Goal: Task Accomplishment & Management: Manage account settings

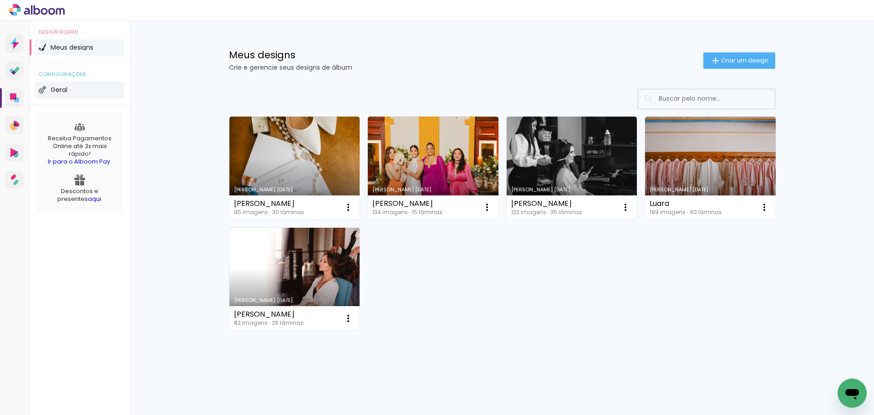
click at [59, 91] on span "Geral" at bounding box center [59, 89] width 17 height 6
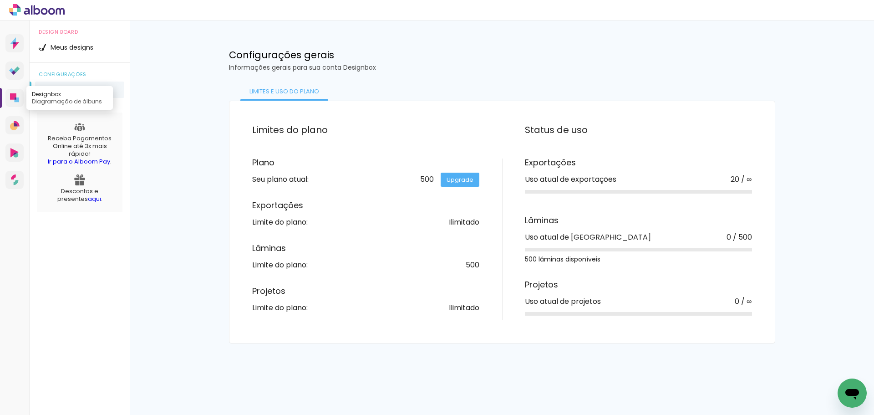
click at [13, 92] on link "Designbox Diagramação de álbuns" at bounding box center [14, 98] width 18 height 18
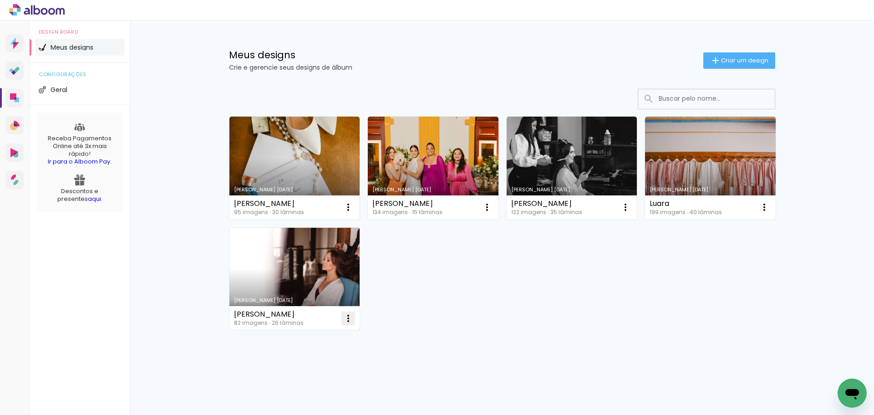
click at [343, 320] on iron-icon at bounding box center [348, 318] width 11 height 11
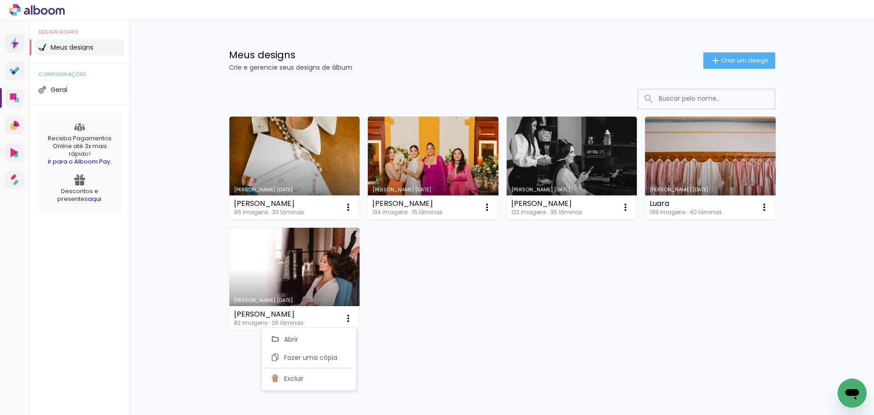
click at [418, 329] on div "[PERSON_NAME] [DATE] [PERSON_NAME] 95 imagens ∙ 30 lâminas Abrir Fazer uma cópi…" at bounding box center [502, 223] width 555 height 222
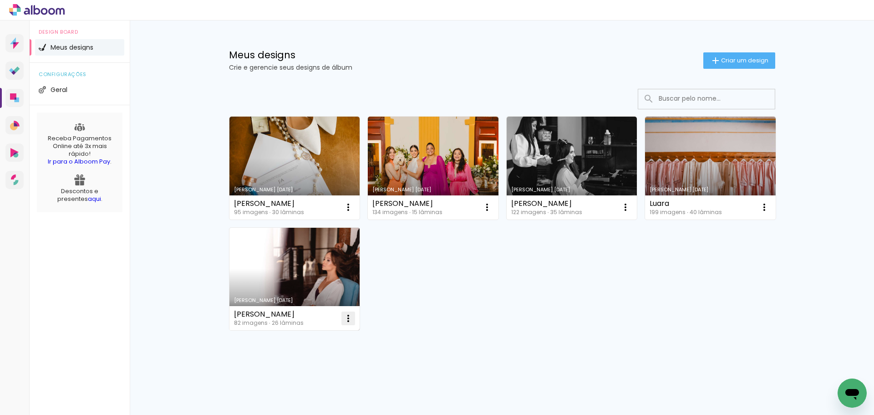
click at [346, 318] on iron-icon at bounding box center [348, 318] width 11 height 11
click at [328, 380] on paper-item "Excluir" at bounding box center [309, 378] width 90 height 18
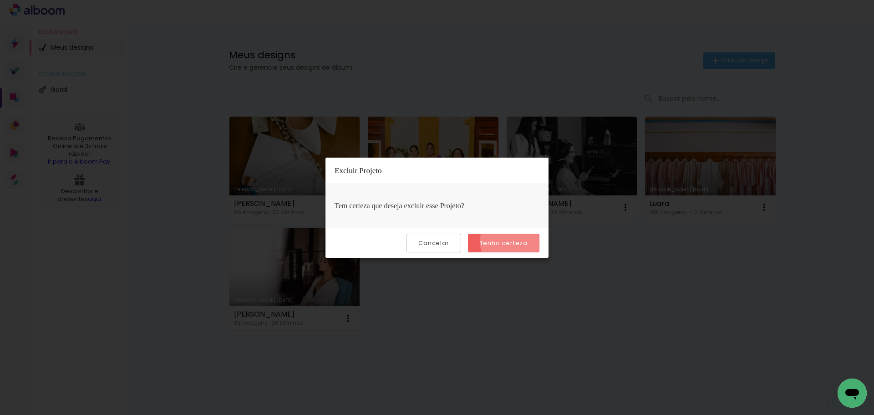
click at [0, 0] on slot "Tenho certeza" at bounding box center [0, 0] width 0 height 0
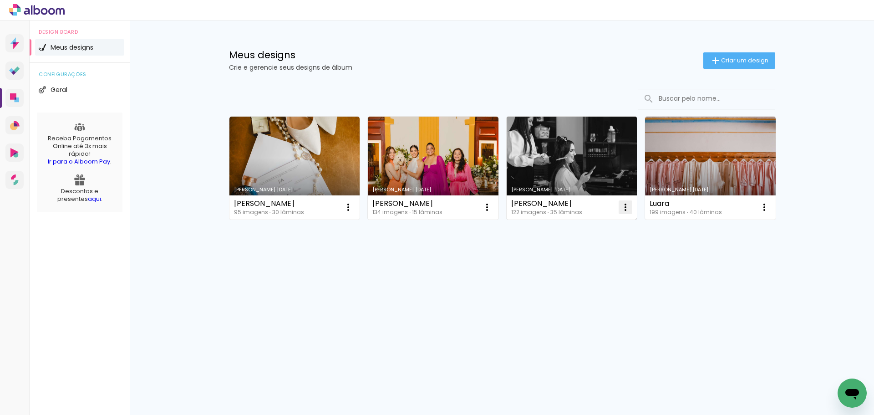
click at [629, 210] on iron-icon at bounding box center [625, 207] width 11 height 11
click at [599, 267] on paper-item "Excluir" at bounding box center [589, 267] width 90 height 18
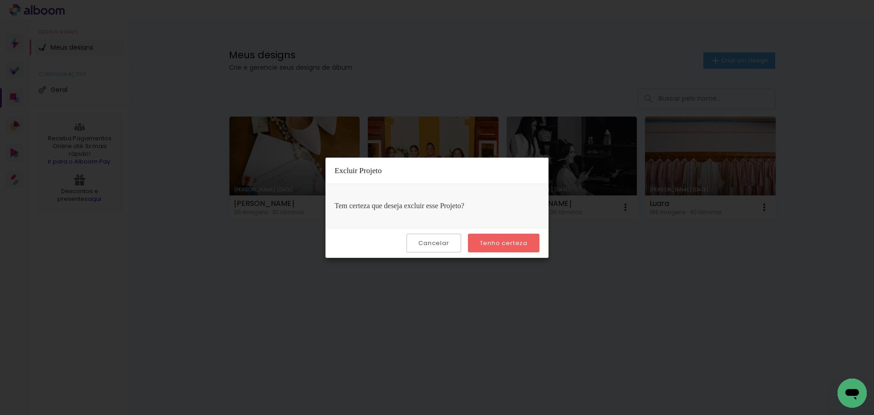
click at [0, 0] on slot "Tenho certeza" at bounding box center [0, 0] width 0 height 0
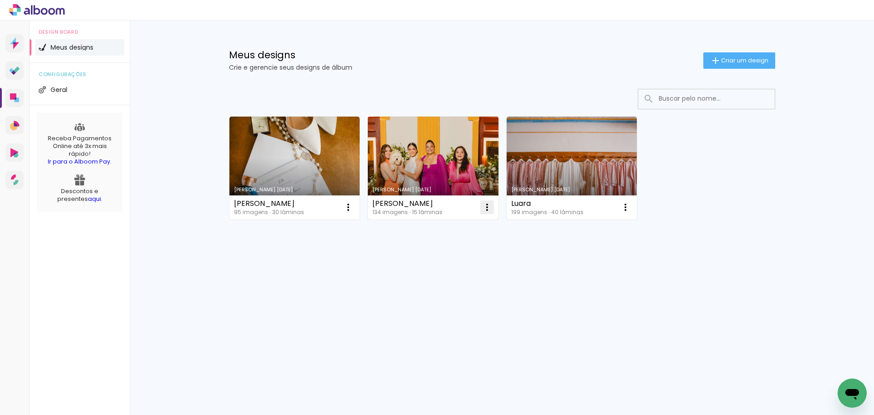
click at [488, 206] on iron-icon at bounding box center [487, 207] width 11 height 11
click at [428, 259] on paper-item "Excluir" at bounding box center [451, 267] width 90 height 18
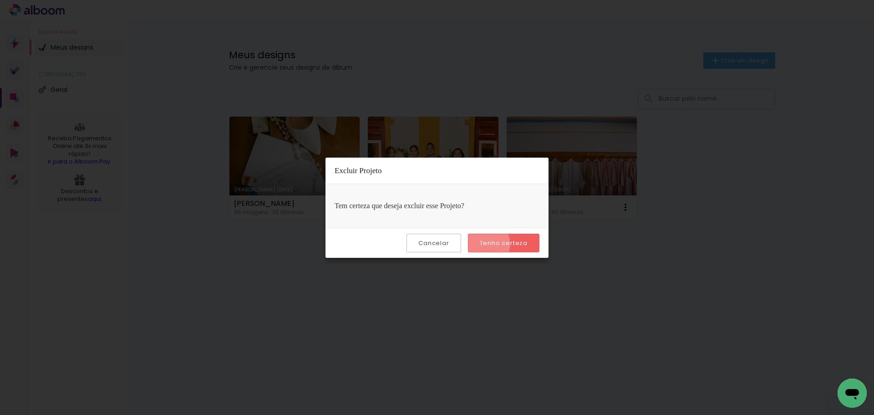
click at [0, 0] on slot "Tenho certeza" at bounding box center [0, 0] width 0 height 0
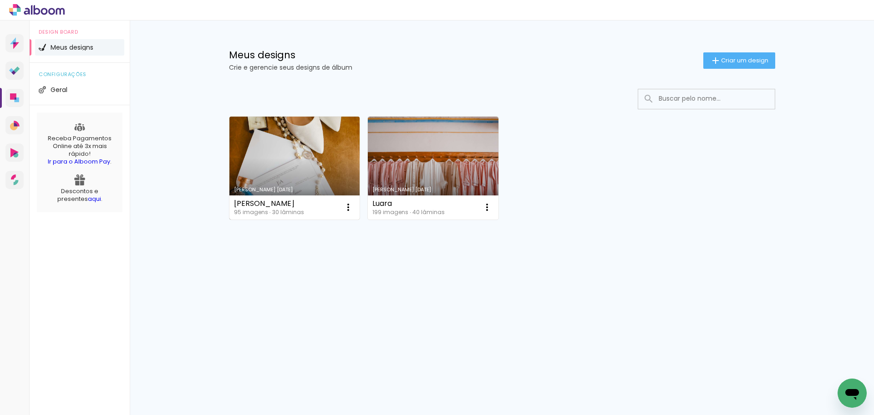
click at [294, 183] on link "[PERSON_NAME] [DATE]" at bounding box center [294, 168] width 131 height 103
click at [348, 206] on iron-icon at bounding box center [348, 207] width 11 height 11
click at [322, 262] on paper-item "Excluir" at bounding box center [312, 267] width 90 height 18
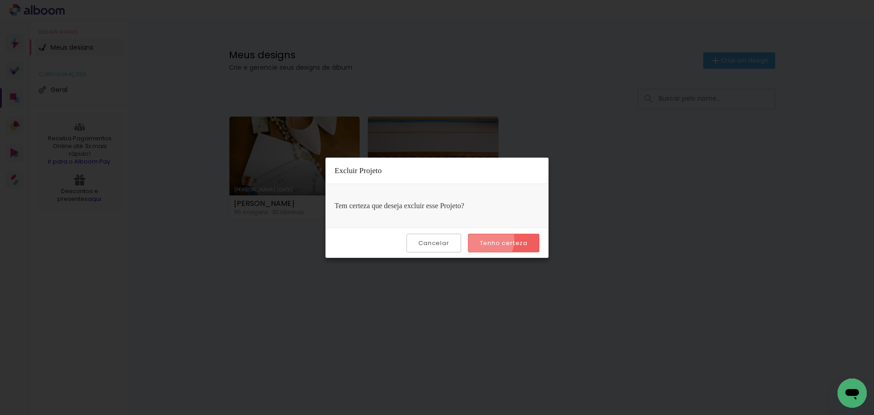
click at [0, 0] on slot "Tenho certeza" at bounding box center [0, 0] width 0 height 0
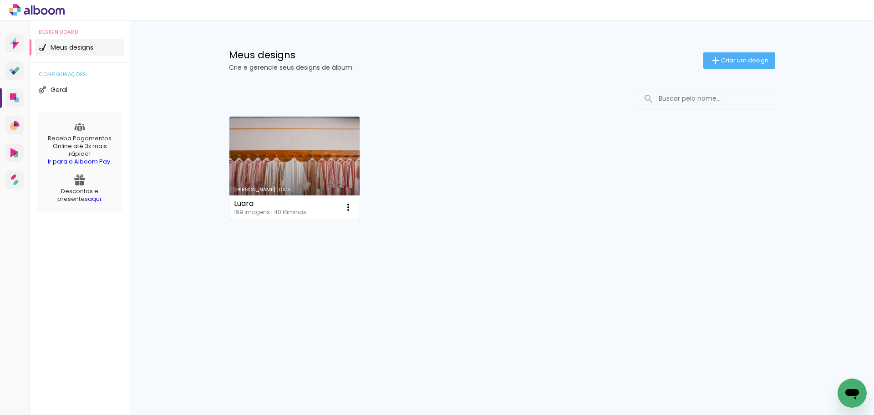
click at [331, 164] on link "[PERSON_NAME] [DATE]" at bounding box center [294, 168] width 131 height 103
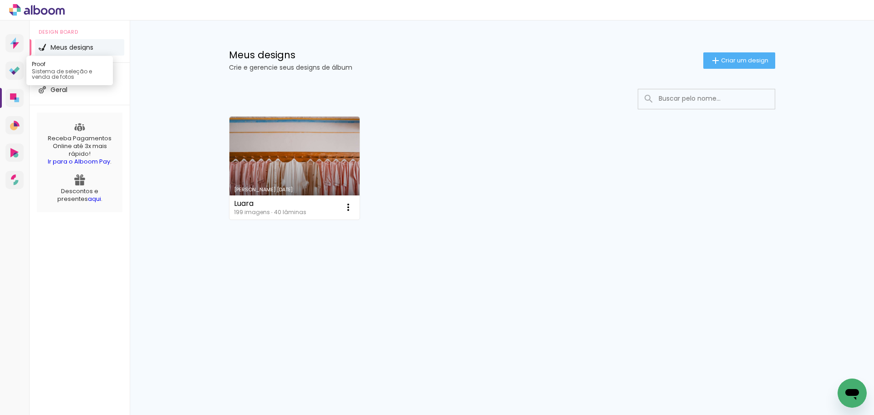
click at [16, 67] on icon at bounding box center [14, 70] width 11 height 9
